Goal: Browse casually

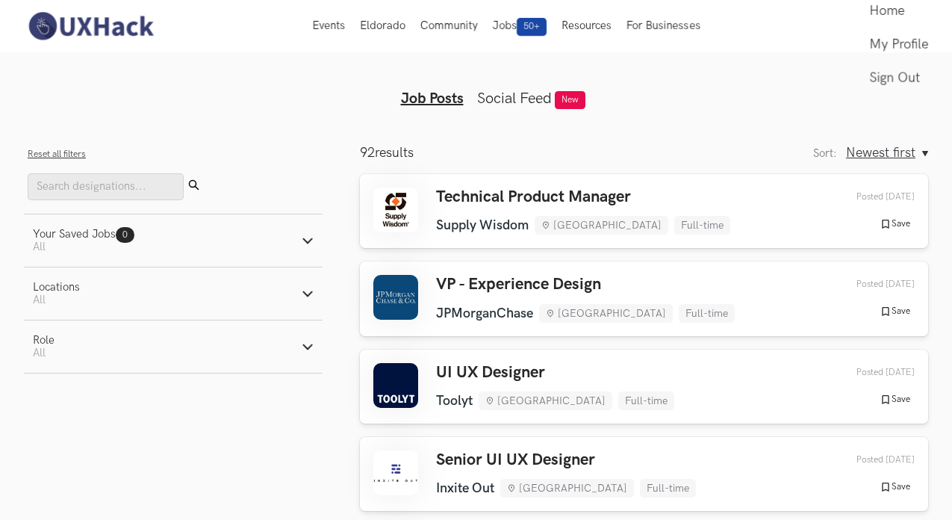
click at [55, 23] on img at bounding box center [90, 25] width 133 height 31
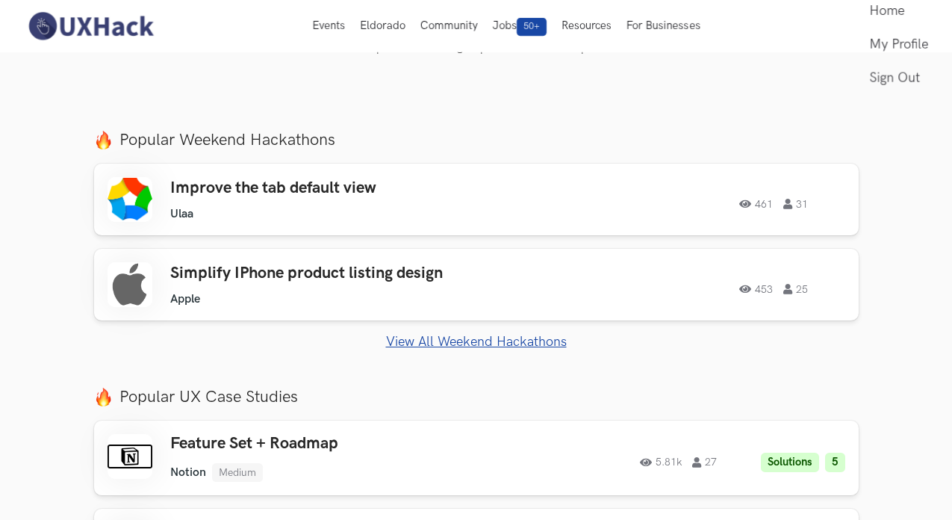
scroll to position [440, 0]
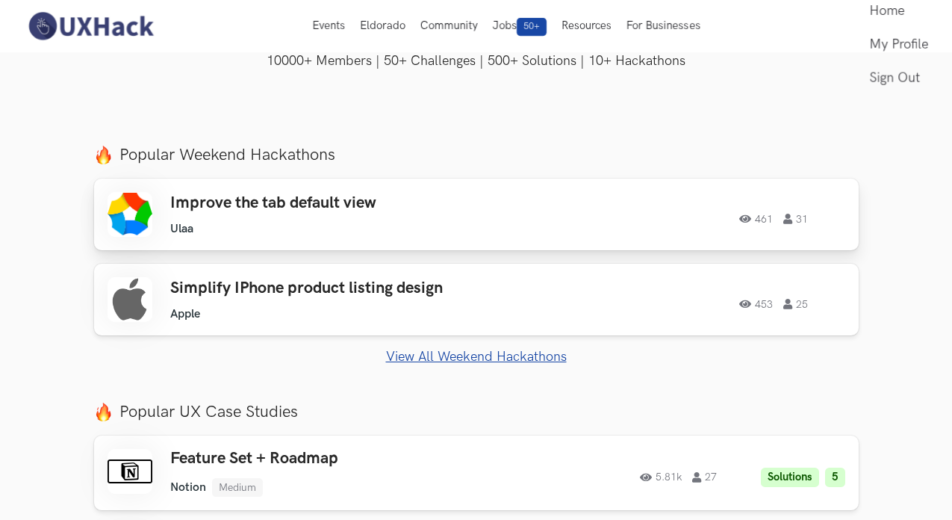
click at [223, 223] on ul "Ulaa" at bounding box center [334, 229] width 329 height 14
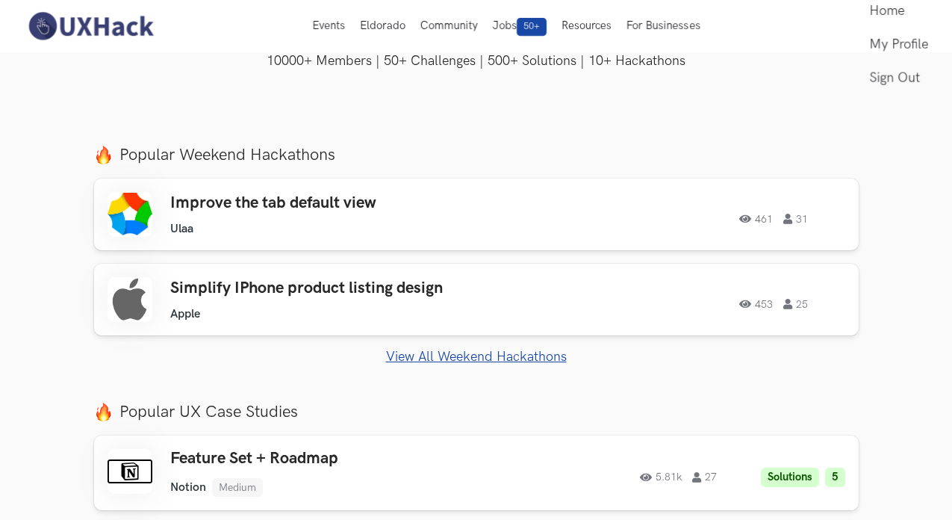
scroll to position [84, 0]
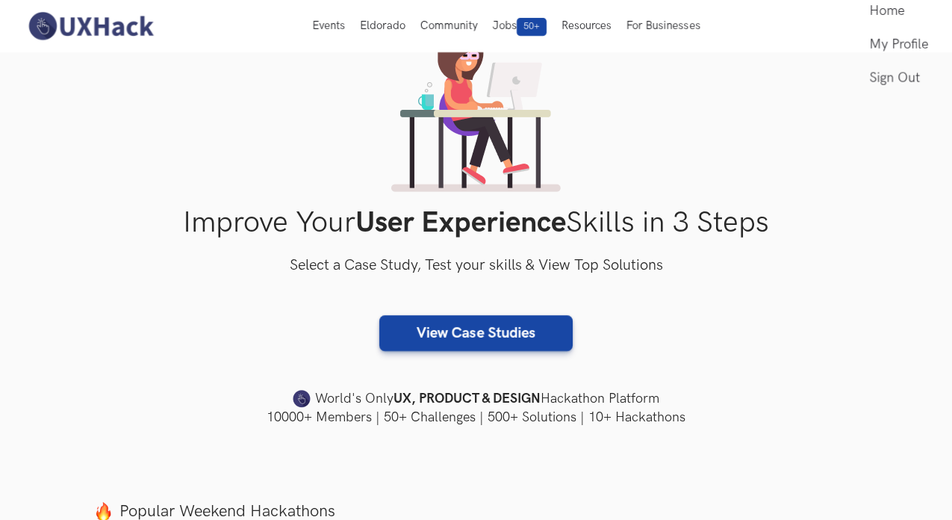
click at [146, 22] on img at bounding box center [90, 25] width 133 height 31
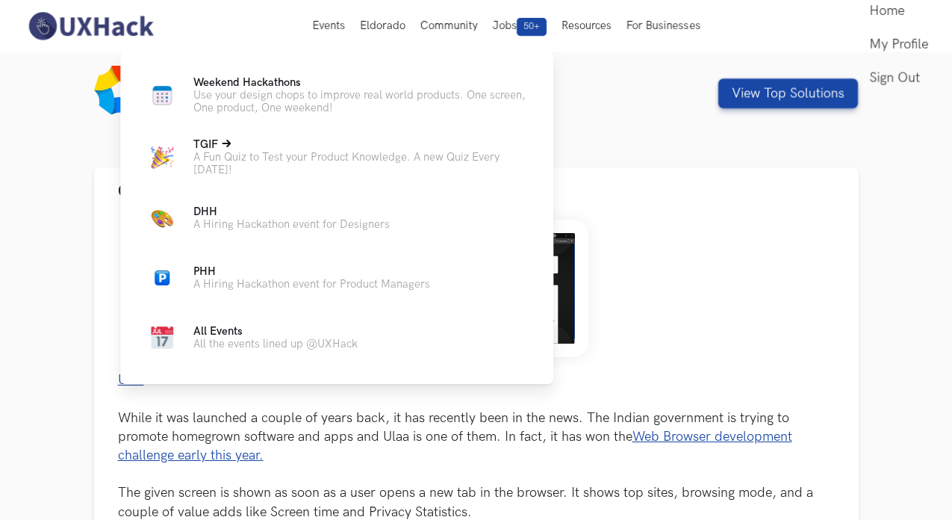
click at [265, 156] on p "A Fun Quiz to Test your Product Knowledge. A new Quiz Every Friday!" at bounding box center [361, 163] width 336 height 25
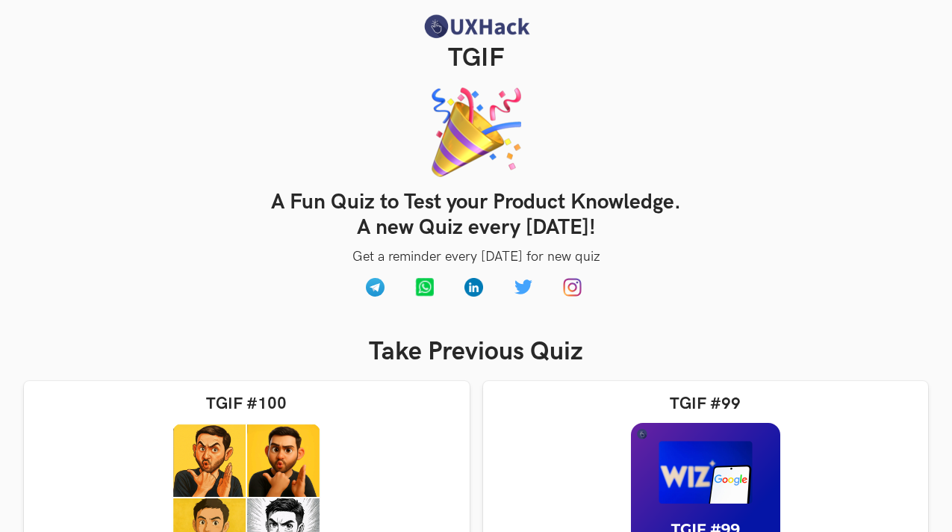
click at [450, 37] on img at bounding box center [476, 26] width 112 height 26
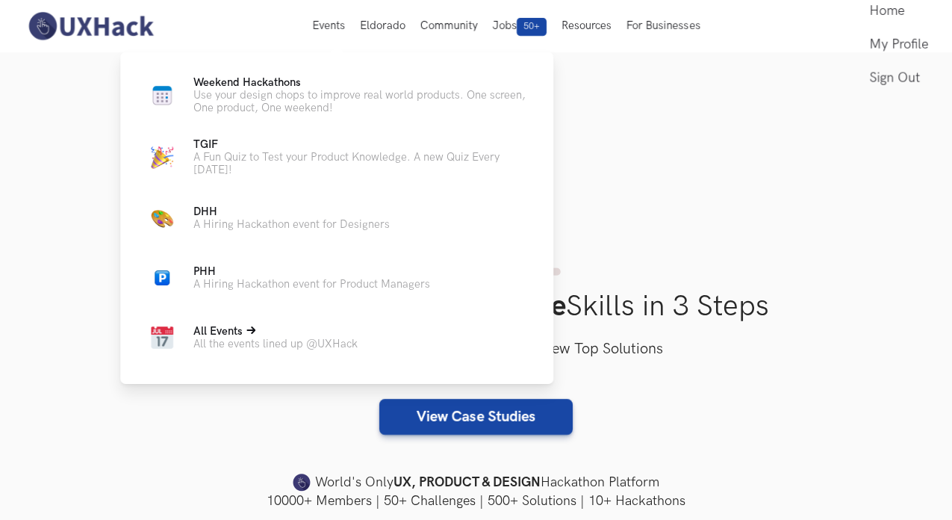
click at [217, 338] on span "All Events" at bounding box center [217, 331] width 49 height 13
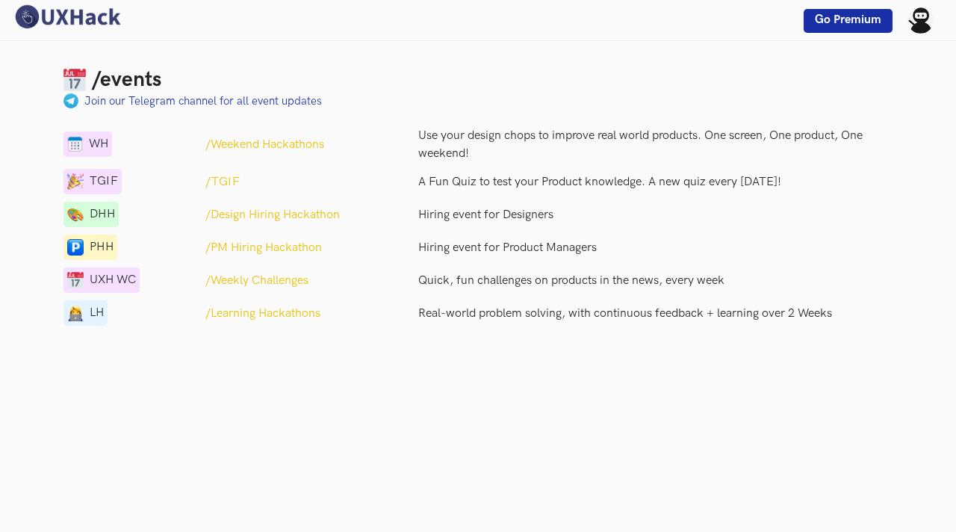
click at [820, 27] on link "Go Premium" at bounding box center [847, 21] width 89 height 24
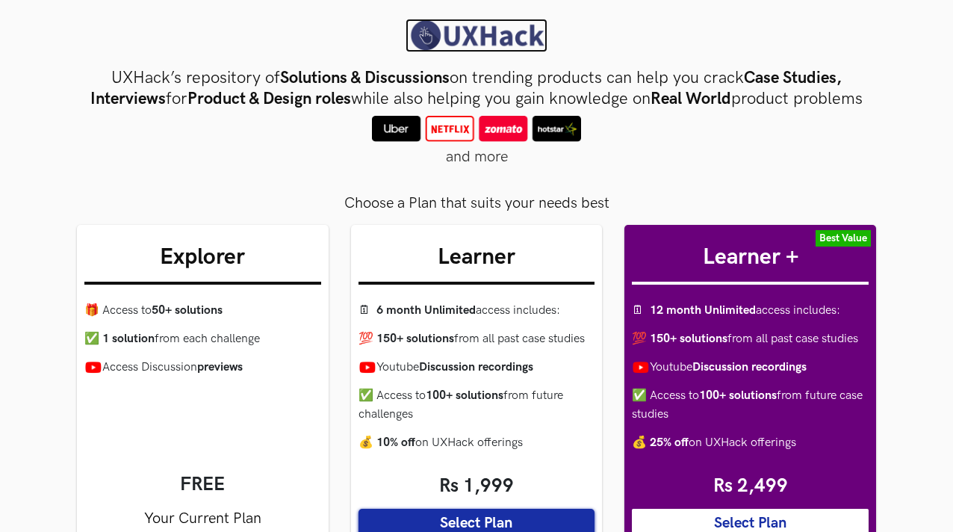
click at [492, 37] on img at bounding box center [476, 36] width 142 height 34
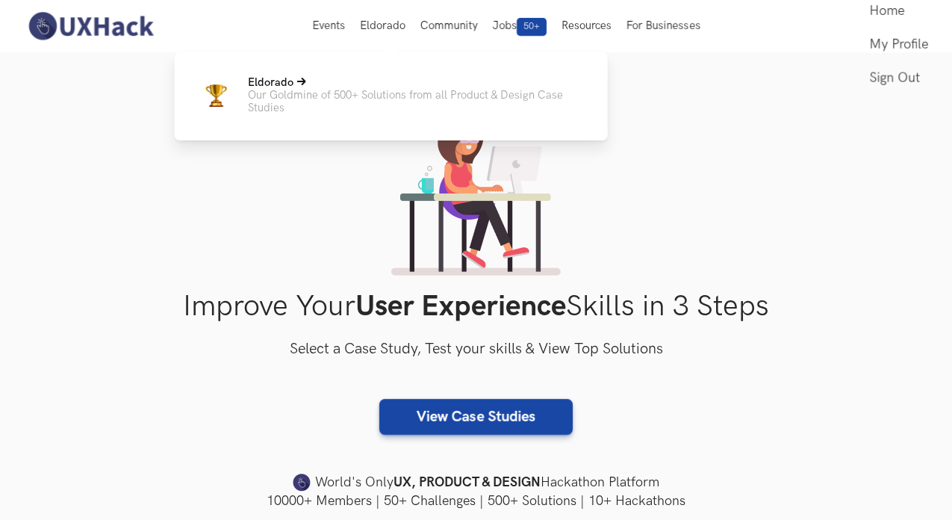
click at [308, 92] on p "Our Goldmine of 500+ Solutions from all Product & Design Case Studies" at bounding box center [416, 101] width 336 height 25
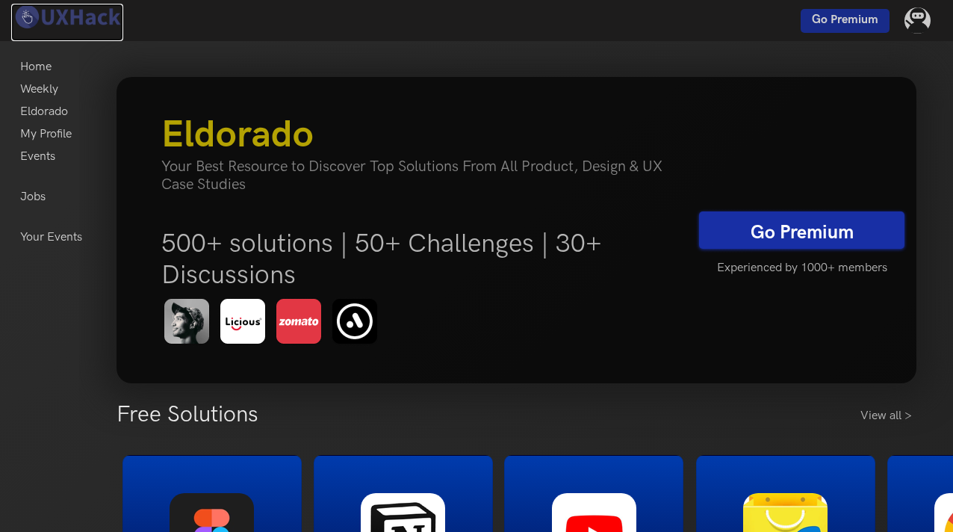
click at [85, 10] on img at bounding box center [67, 17] width 112 height 26
